Goal: Task Accomplishment & Management: Complete application form

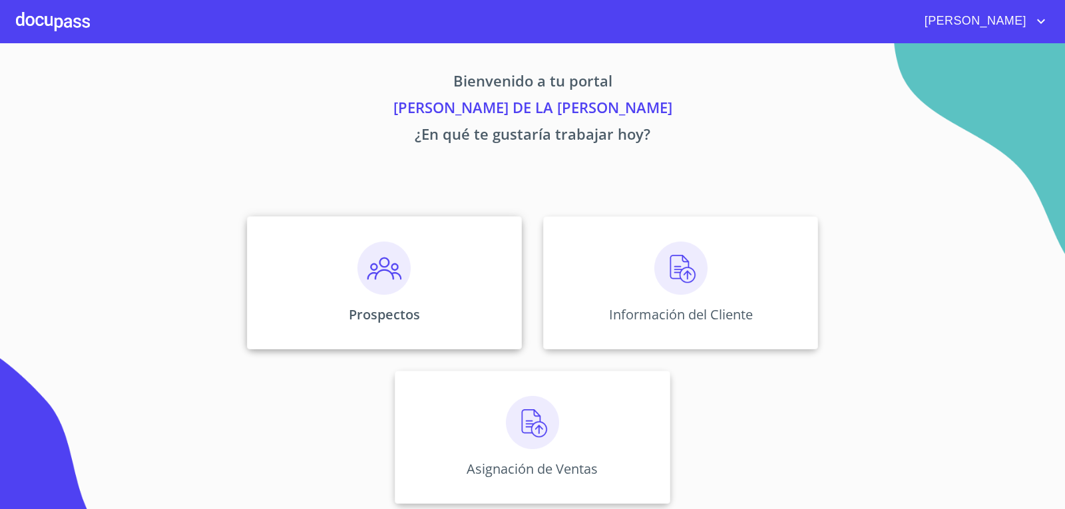
click at [373, 261] on img at bounding box center [383, 268] width 53 height 53
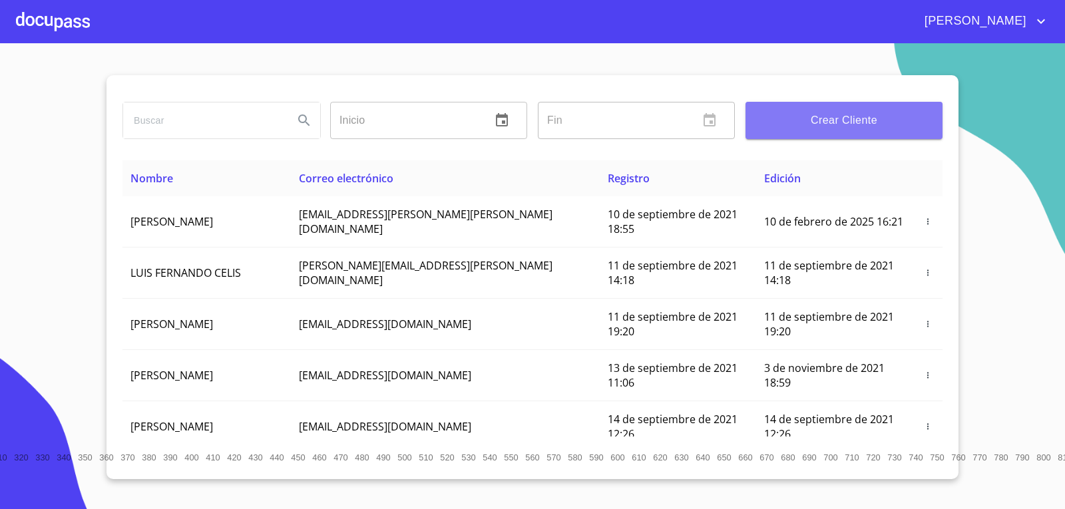
click at [853, 122] on span "Crear Cliente" at bounding box center [844, 120] width 176 height 19
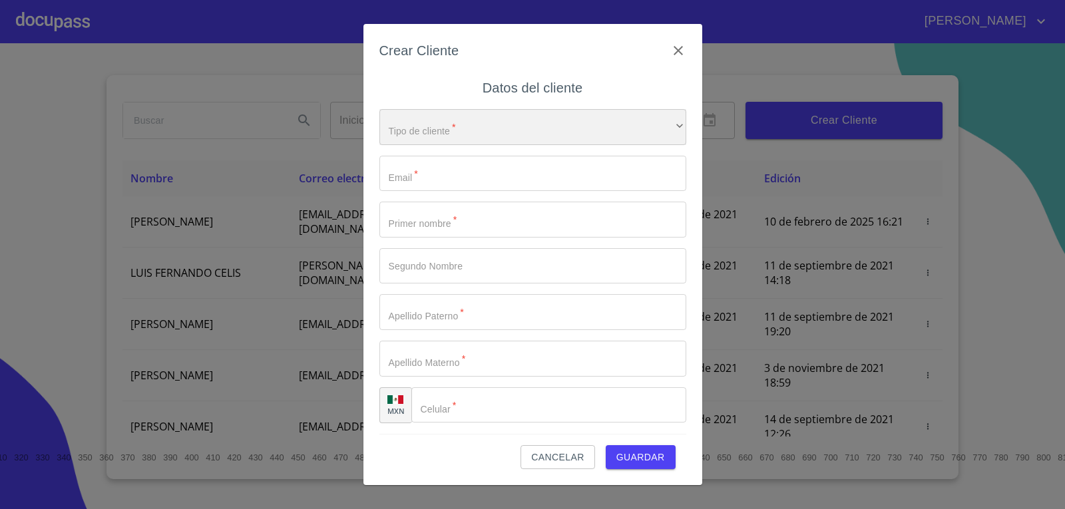
click at [485, 137] on div "​" at bounding box center [532, 127] width 307 height 36
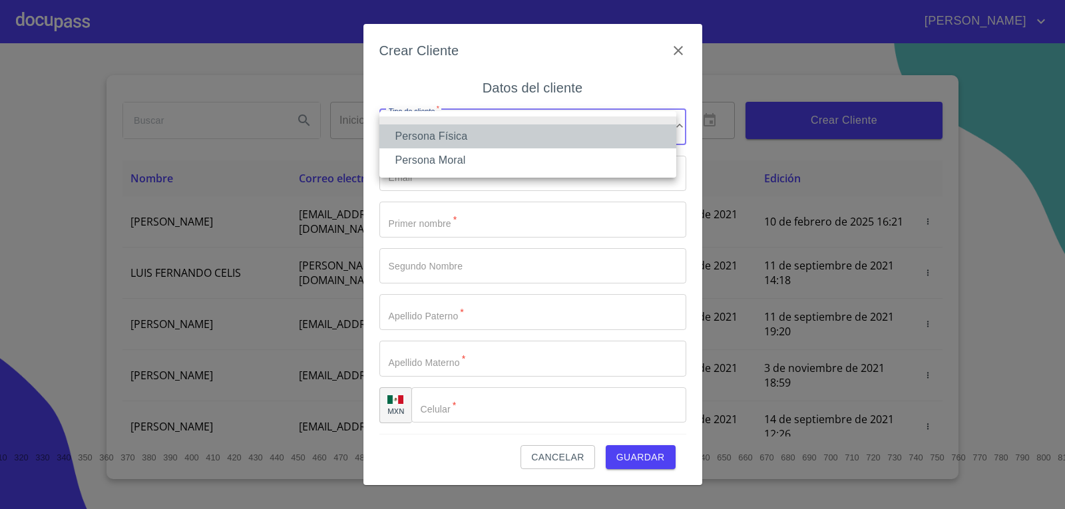
click at [485, 137] on li "Persona Física" at bounding box center [527, 136] width 297 height 24
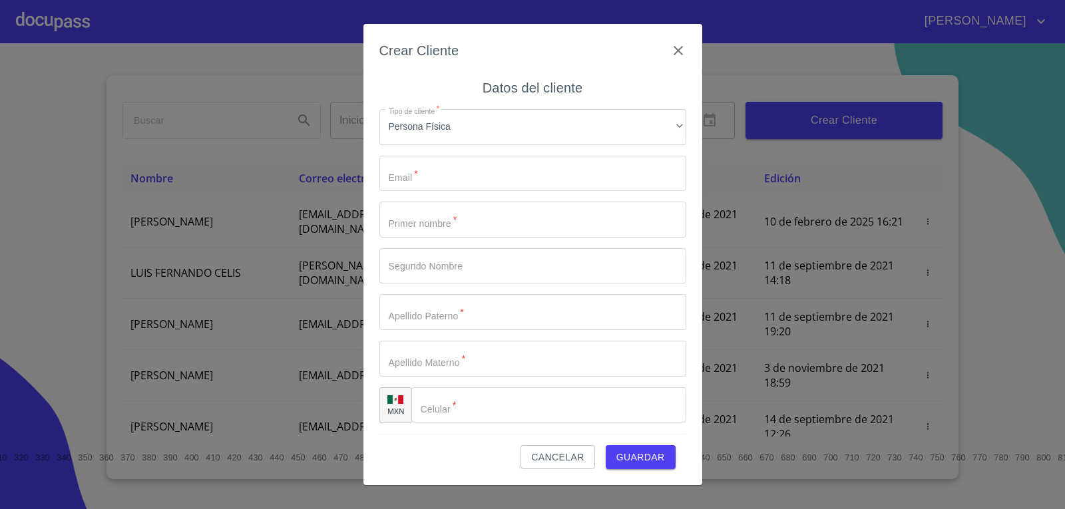
click at [509, 194] on div "Tipo de cliente   * Persona Física ​ Email   * ​ Primer nombre   * ​ Segundo No…" at bounding box center [532, 266] width 307 height 335
click at [510, 166] on input "Tipo de cliente   *" at bounding box center [532, 174] width 307 height 36
type input "CECI"
